Goal: Obtain resource: Download file/media

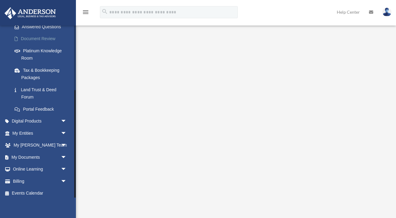
scroll to position [102, 0]
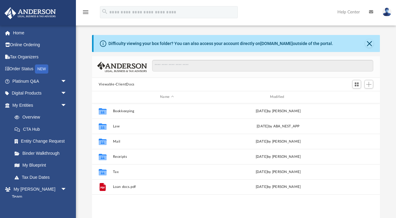
scroll to position [0, 0]
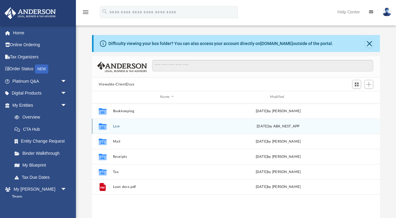
click at [143, 128] on div "Collaborated Folder Law Fri Aug 8 2025 by ABA_NEST_APP" at bounding box center [236, 125] width 288 height 15
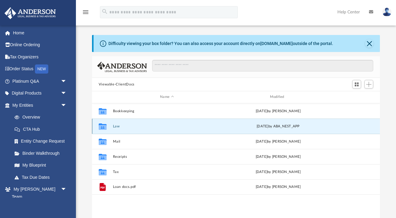
click at [143, 128] on div "Collaborated Folder Law Fri Aug 8 2025 by ABA_NEST_APP" at bounding box center [236, 125] width 288 height 15
click at [111, 121] on div "Collaborated Folder Law Fri Aug 8 2025 by ABA_NEST_APP" at bounding box center [236, 125] width 288 height 15
click at [119, 127] on button "Law" at bounding box center [167, 126] width 108 height 4
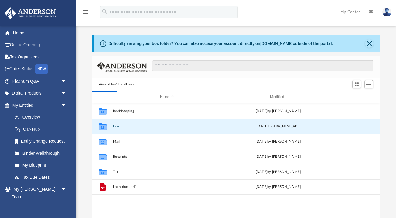
click at [207, 129] on div "Collaborated Folder Law Fri Aug 8 2025 by ABA_NEST_APP" at bounding box center [236, 125] width 288 height 15
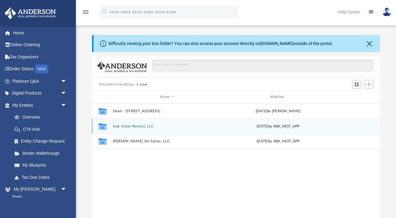
click at [169, 128] on button "Indy Urban Retreat, LLC" at bounding box center [167, 126] width 108 height 4
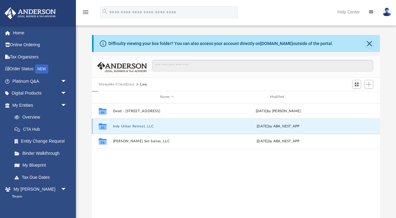
click at [169, 128] on button "Indy Urban Retreat, LLC" at bounding box center [167, 126] width 108 height 4
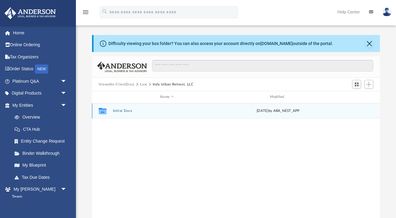
click at [154, 105] on div "Collaborated Folder Initial Docs Tue Aug 5 2025 by ABA_NEST_APP" at bounding box center [236, 110] width 288 height 15
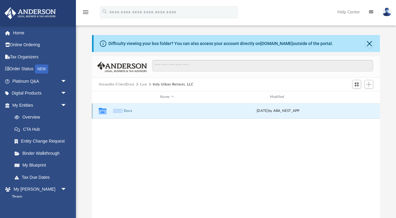
click at [125, 107] on div "Collaborated Folder Initial Docs Tue Aug 5 2025 by ABA_NEST_APP" at bounding box center [236, 110] width 288 height 15
click at [133, 113] on div "Collaborated Folder Initial Docs Tue Aug 5 2025 by ABA_NEST_APP" at bounding box center [236, 110] width 288 height 15
click at [104, 113] on icon "grid" at bounding box center [102, 111] width 8 height 5
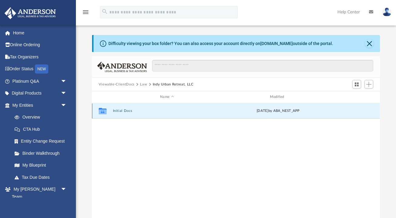
click at [104, 113] on icon "grid" at bounding box center [102, 111] width 8 height 5
click at [272, 112] on div "Tue Aug 5 2025 by ABA_NEST_APP" at bounding box center [278, 110] width 108 height 5
click at [106, 111] on icon "grid" at bounding box center [102, 111] width 8 height 5
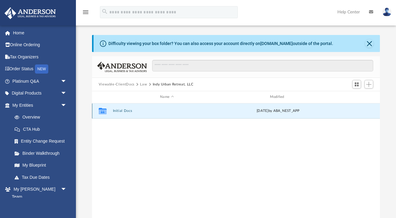
click at [106, 111] on icon "grid" at bounding box center [102, 111] width 8 height 5
click at [46, 117] on link "Overview" at bounding box center [42, 117] width 67 height 12
click at [45, 195] on link "My [PERSON_NAME] Team" at bounding box center [42, 204] width 67 height 19
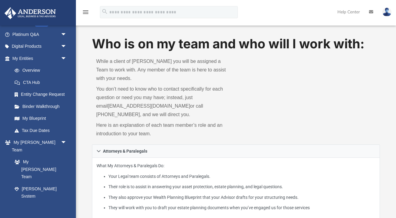
click at [368, 214] on div "What My Attorneys & Paralegals Do: Your Legal team consists of Attorneys and Pa…" at bounding box center [236, 189] width 288 height 62
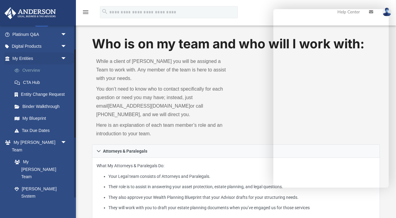
click at [36, 70] on link "Overview" at bounding box center [42, 70] width 67 height 12
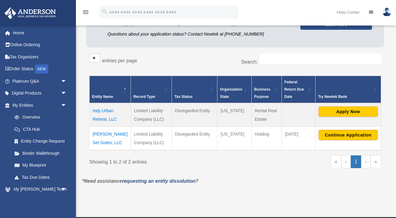
scroll to position [77, 0]
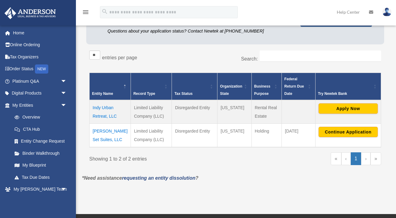
click at [106, 112] on td "Indy Urban Retreat, LLC" at bounding box center [110, 112] width 41 height 24
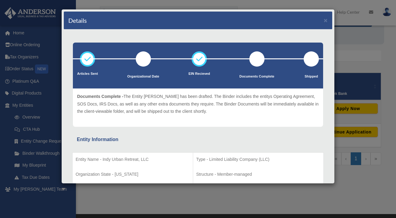
click at [329, 22] on div "Details ×" at bounding box center [198, 21] width 269 height 18
click at [324, 21] on button "×" at bounding box center [326, 20] width 4 height 6
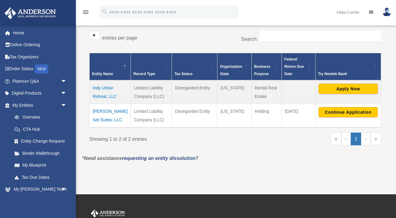
scroll to position [97, 0]
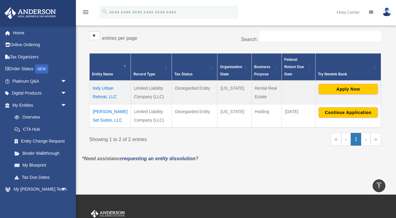
click at [352, 15] on link "Help Center" at bounding box center [348, 12] width 32 height 24
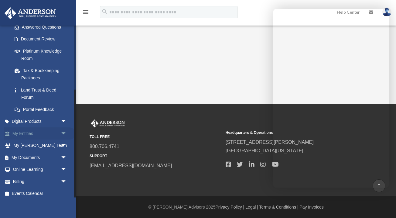
scroll to position [102, 0]
click at [44, 152] on link "My Documents arrow_drop_down" at bounding box center [40, 158] width 72 height 12
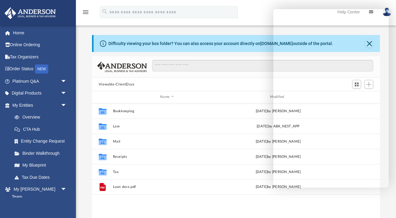
scroll to position [138, 288]
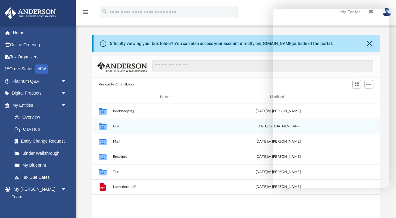
click at [108, 129] on div "Collaborated Folder" at bounding box center [102, 126] width 15 height 10
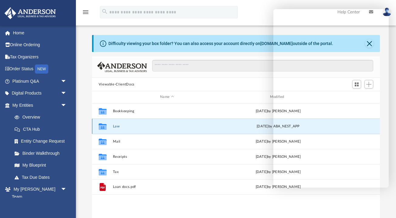
click at [108, 129] on div "Collaborated Folder" at bounding box center [102, 126] width 15 height 10
click at [102, 127] on icon "grid" at bounding box center [102, 127] width 8 height 5
click at [116, 126] on button "Law" at bounding box center [167, 126] width 108 height 4
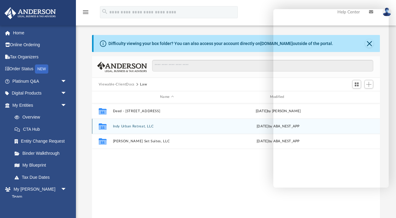
click at [151, 129] on div "Collaborated Folder Indy Urban Retreat, LLC [DATE] by ABA_NEST_APP" at bounding box center [236, 125] width 288 height 15
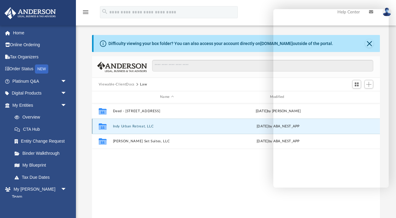
click at [151, 129] on div "Collaborated Folder Indy Urban Retreat, LLC [DATE] by ABA_NEST_APP" at bounding box center [236, 125] width 288 height 15
click at [147, 124] on button "Indy Urban Retreat, LLC" at bounding box center [167, 126] width 108 height 4
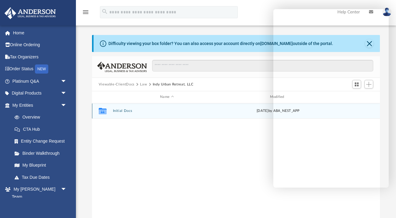
click at [197, 112] on button "Initial Docs" at bounding box center [167, 111] width 108 height 4
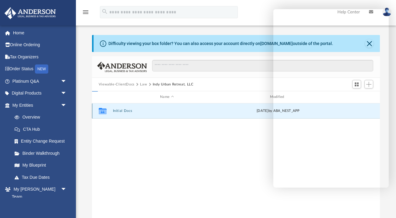
click at [197, 112] on button "Initial Docs" at bounding box center [167, 111] width 108 height 4
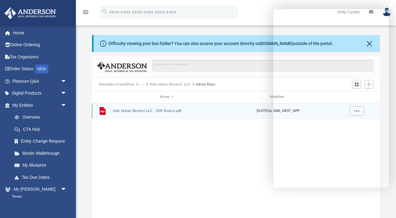
click at [198, 110] on button "Indy Urban Retreat LLC - EIN Notice.pdf" at bounding box center [167, 111] width 108 height 4
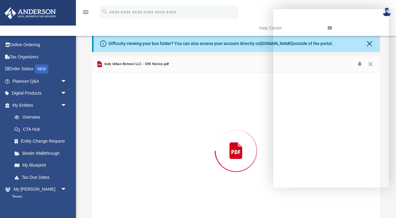
scroll to position [11, 0]
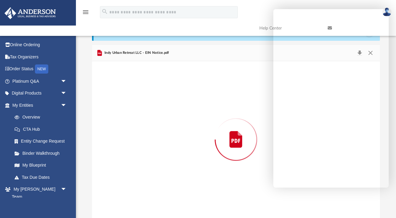
click at [198, 110] on div "Preview" at bounding box center [236, 139] width 288 height 157
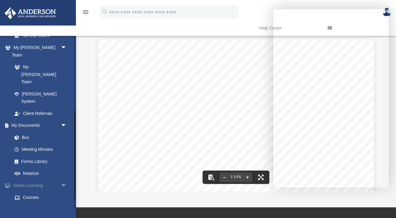
scroll to position [153, 0]
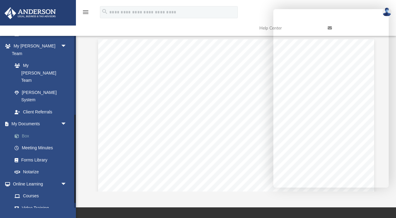
click at [35, 130] on link "Box" at bounding box center [42, 136] width 67 height 12
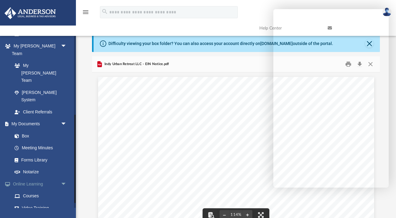
scroll to position [0, 0]
click at [26, 130] on link "Box" at bounding box center [42, 136] width 67 height 12
click at [29, 130] on link "Box" at bounding box center [42, 136] width 67 height 12
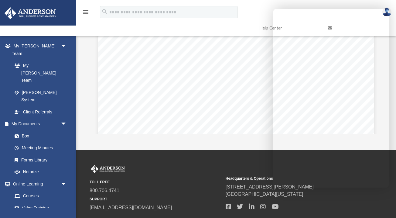
scroll to position [97, 0]
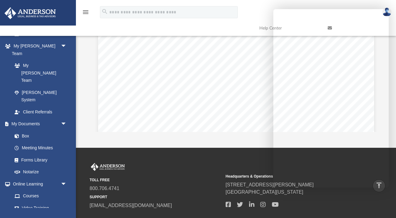
click at [258, 17] on link "Help Center" at bounding box center [289, 28] width 68 height 24
click at [202, 142] on div "App [EMAIL_ADDRESS][DOMAIN_NAME] Sign Out [EMAIL_ADDRESS][DOMAIN_NAME] Home Onl…" at bounding box center [198, 25] width 396 height 245
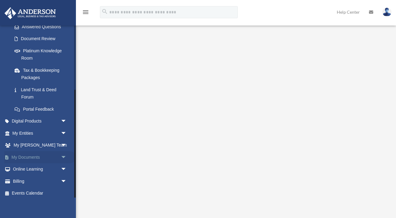
scroll to position [102, 0]
click at [50, 158] on link "My Documents arrow_drop_down" at bounding box center [40, 158] width 72 height 12
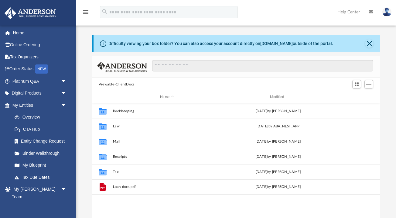
scroll to position [138, 288]
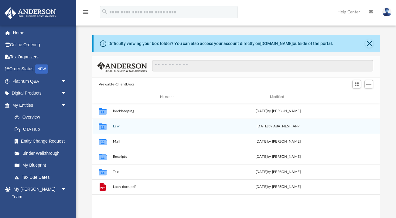
click at [114, 126] on button "Law" at bounding box center [167, 126] width 108 height 4
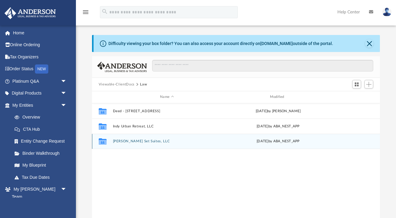
click at [117, 138] on div "Collaborated Folder [PERSON_NAME] Set Suites, LLC [DATE] by ABA_NEST_APP" at bounding box center [236, 141] width 288 height 15
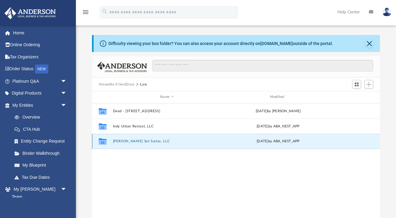
click at [117, 138] on div "Collaborated Folder [PERSON_NAME] Set Suites, LLC [DATE] by ABA_NEST_APP" at bounding box center [236, 141] width 288 height 15
click at [133, 142] on button "[PERSON_NAME] Set Suites, LLC" at bounding box center [167, 141] width 108 height 4
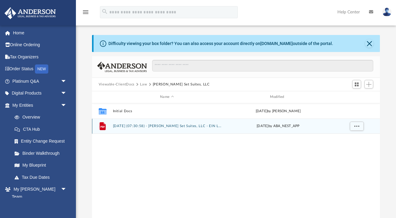
click at [127, 125] on button "2025.08.08 (07:30:58) - Sommer Set Suites, LLC - EIN Letter from IRS.pdf" at bounding box center [167, 126] width 108 height 4
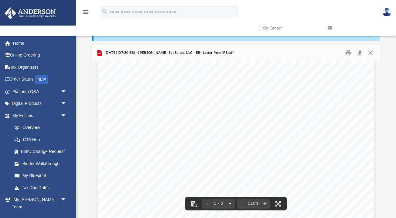
scroll to position [11, 0]
